Goal: Task Accomplishment & Management: Complete application form

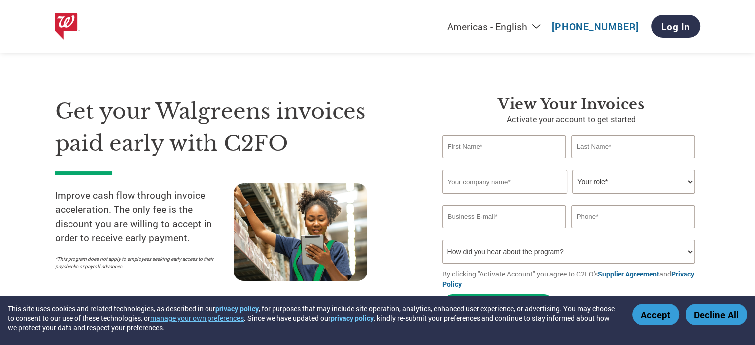
type input "[PERSON_NAME][EMAIL_ADDRESS][DOMAIN_NAME]"
type input "[PHONE_NUMBER]"
type input "[PERSON_NAME][EMAIL_ADDRESS][DOMAIN_NAME]"
type input "[PHONE_NUMBER]"
click at [506, 151] on input "text" at bounding box center [504, 146] width 124 height 23
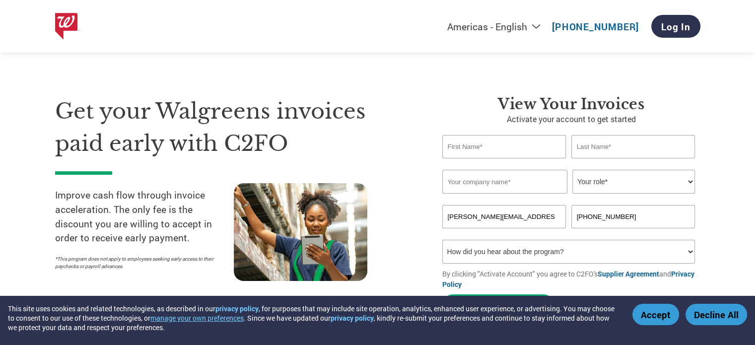
type input "[PERSON_NAME]"
type input "Select or enter"
type input "[EMAIL_ADDRESS][DOMAIN_NAME]"
type input "8478461371"
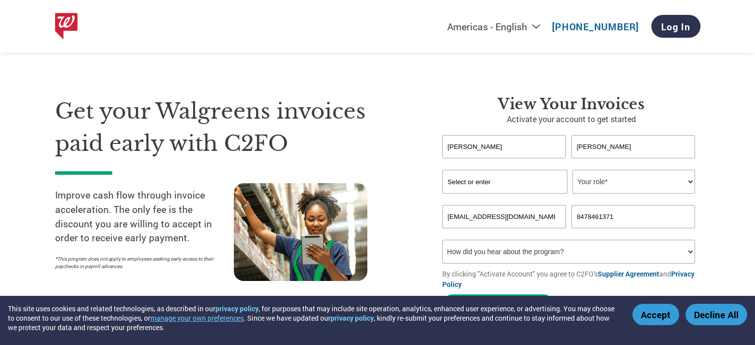
click at [492, 184] on input "Select or enter" at bounding box center [504, 182] width 125 height 24
click at [616, 184] on select "Your role* CFO Controller Credit Manager Finance Director Treasurer CEO Preside…" at bounding box center [633, 182] width 123 height 24
select select "CFO"
click at [572, 170] on select "Your role* CFO Controller Credit Manager Finance Director Treasurer CEO Preside…" at bounding box center [633, 182] width 123 height 24
click at [476, 174] on input "Select or enter" at bounding box center [504, 182] width 125 height 24
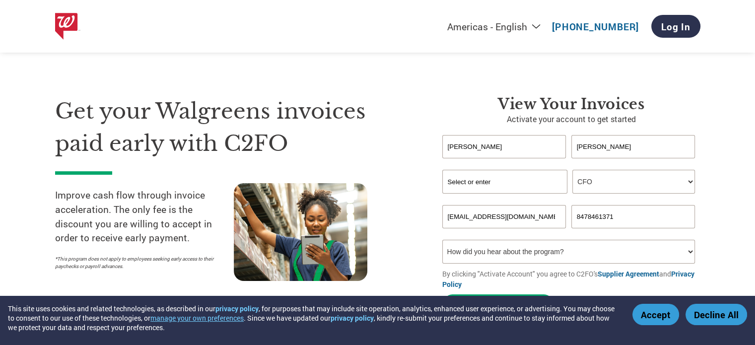
click at [476, 174] on input "Select or enter" at bounding box center [504, 182] width 125 height 24
click at [466, 218] on input "[EMAIL_ADDRESS][DOMAIN_NAME]" at bounding box center [504, 216] width 124 height 23
drag, startPoint x: 530, startPoint y: 215, endPoint x: 367, endPoint y: 220, distance: 162.8
click at [367, 220] on div "Get your Walgreens invoices paid early with C2FO Improve cash flow through invo…" at bounding box center [377, 188] width 645 height 264
type input "[PERSON_NAME][EMAIL_ADDRESS][DOMAIN_NAME]"
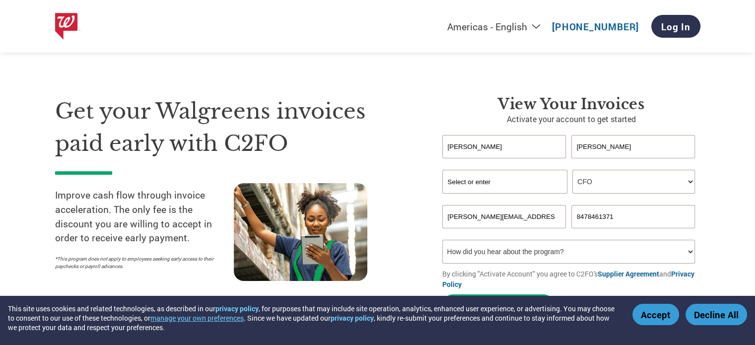
click at [655, 315] on button "Accept" at bounding box center [655, 314] width 47 height 21
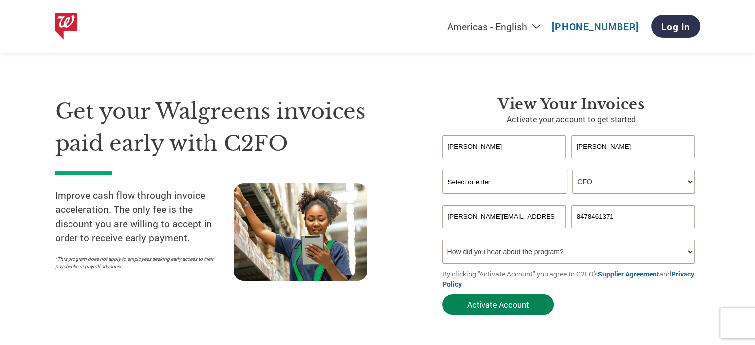
click at [509, 303] on button "Activate Account" at bounding box center [498, 304] width 112 height 20
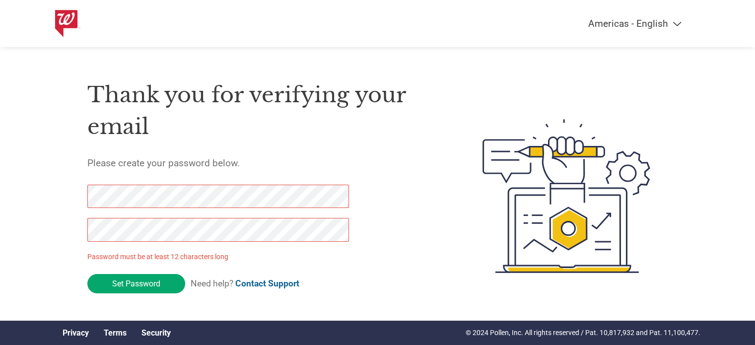
click at [52, 204] on div "Americas - English Américas - Español Américas - Português Amériques - Français…" at bounding box center [377, 156] width 755 height 313
click input "Set Password" at bounding box center [136, 283] width 98 height 19
